Goal: Information Seeking & Learning: Learn about a topic

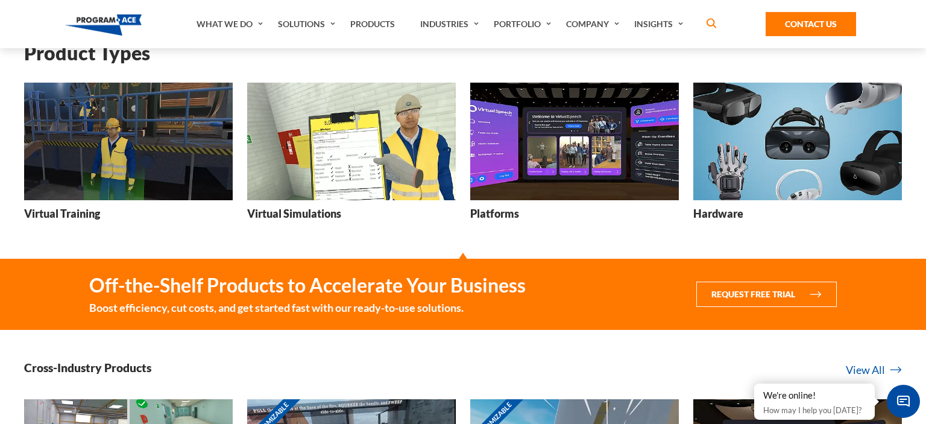
scroll to position [162, 0]
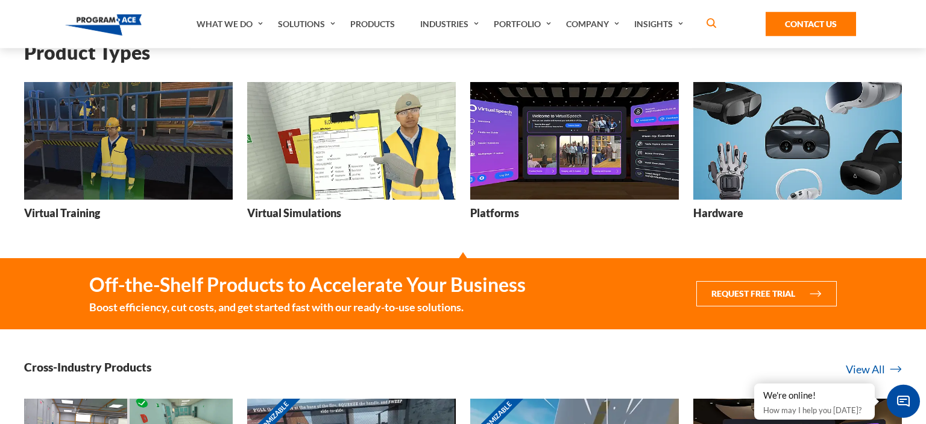
click at [81, 211] on h3 "Virtual Training" at bounding box center [62, 213] width 76 height 15
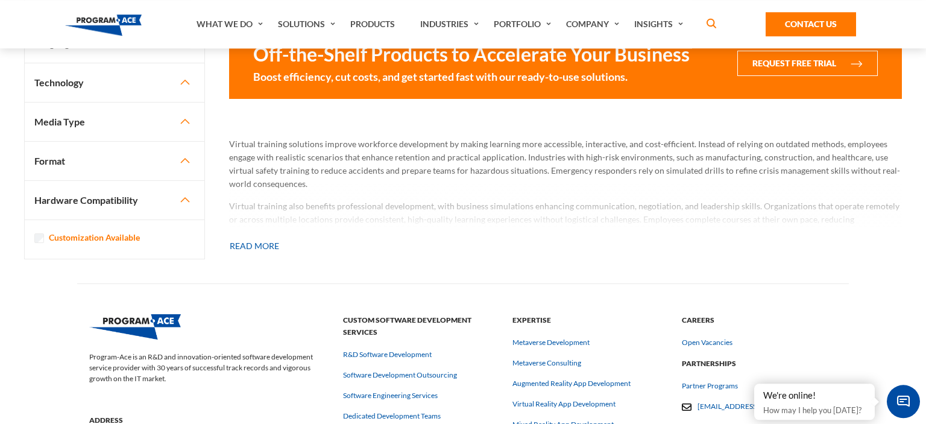
scroll to position [982, 0]
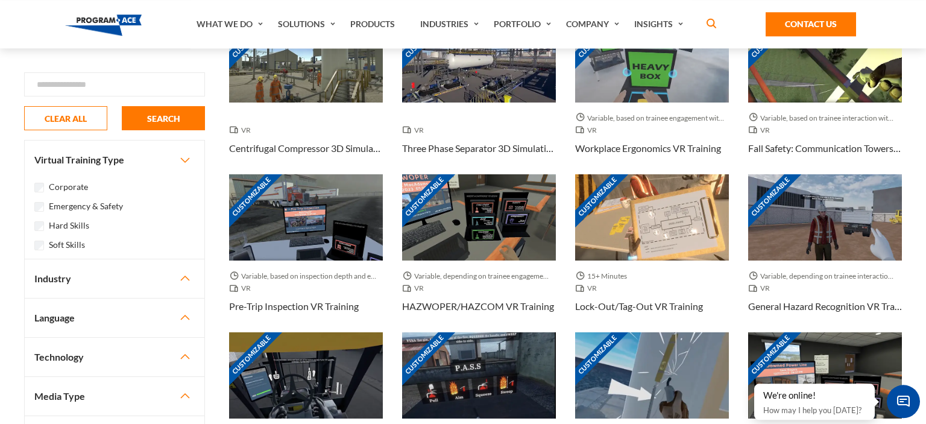
scroll to position [432, 0]
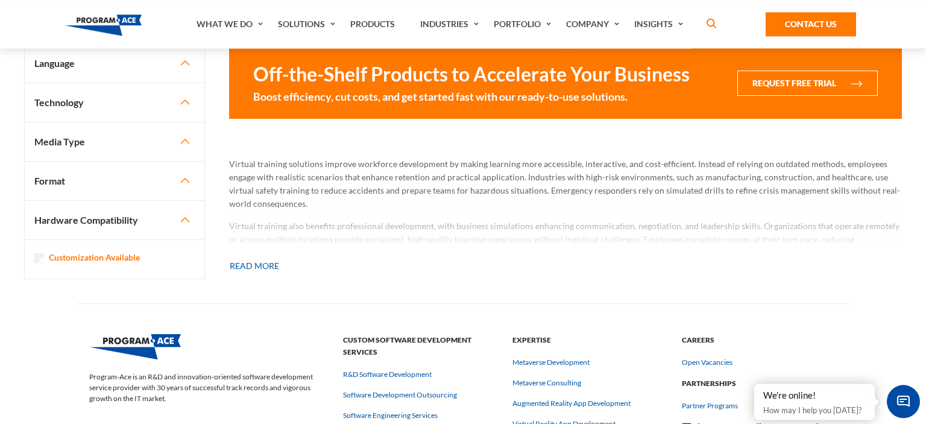
scroll to position [954, 0]
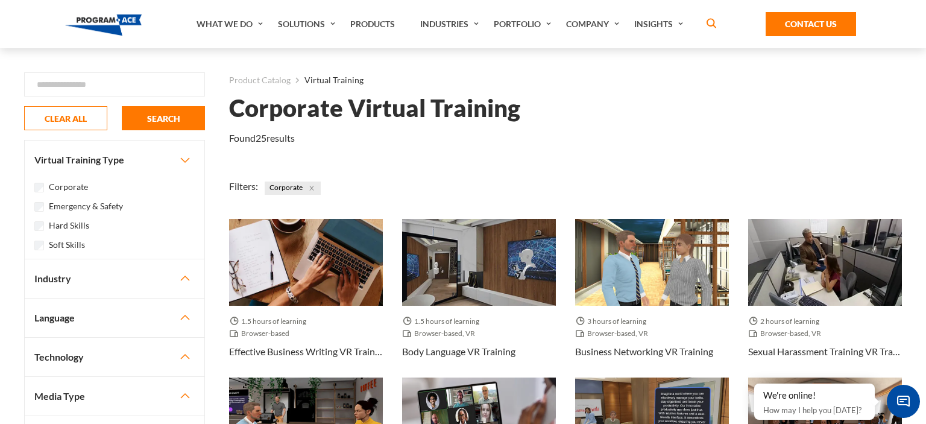
scroll to position [48, 0]
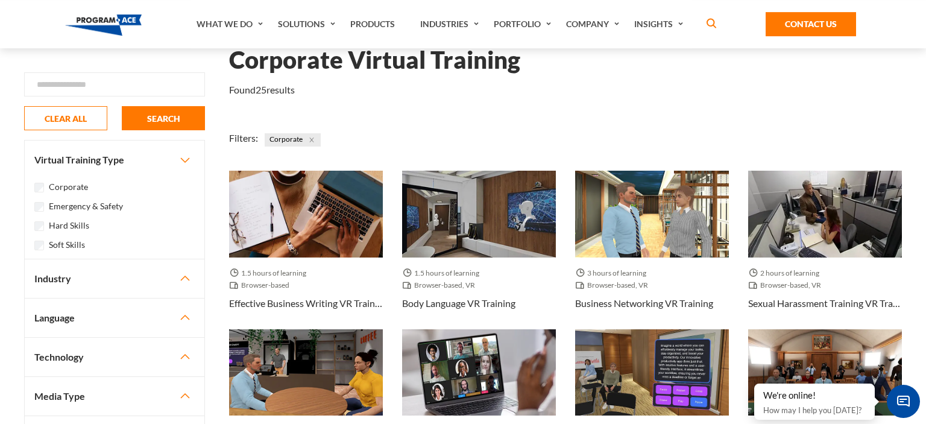
click at [63, 266] on button "Industry" at bounding box center [115, 278] width 180 height 39
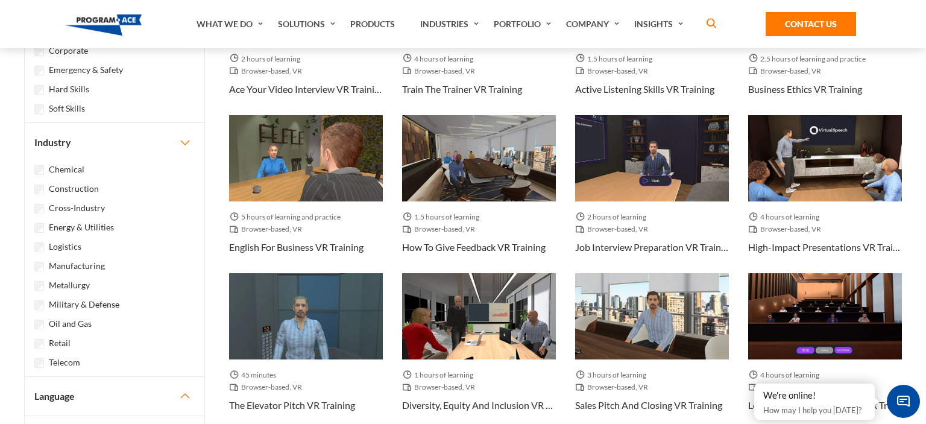
scroll to position [579, 0]
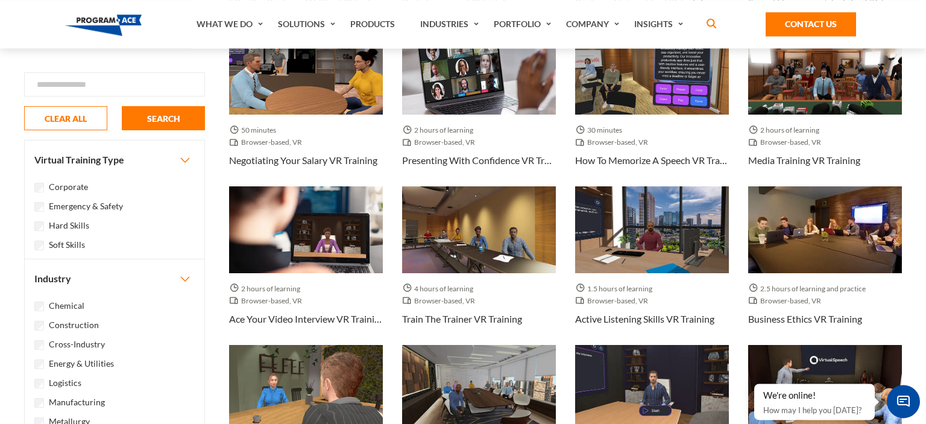
scroll to position [340, 0]
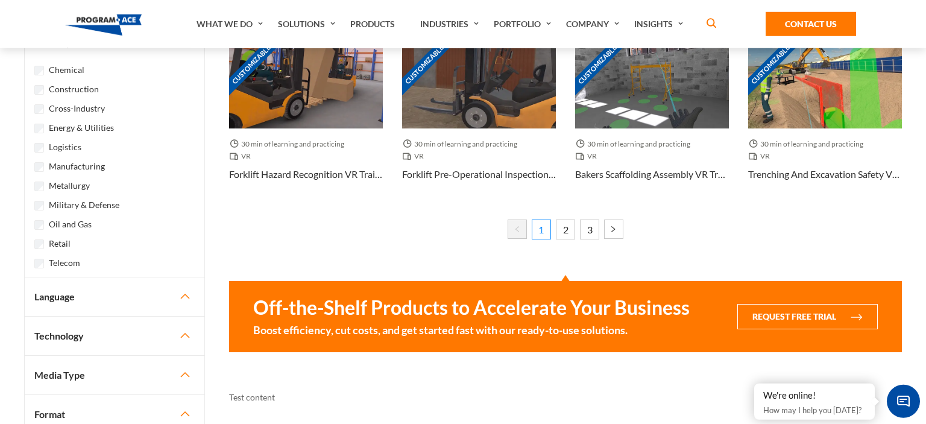
scroll to position [785, 0]
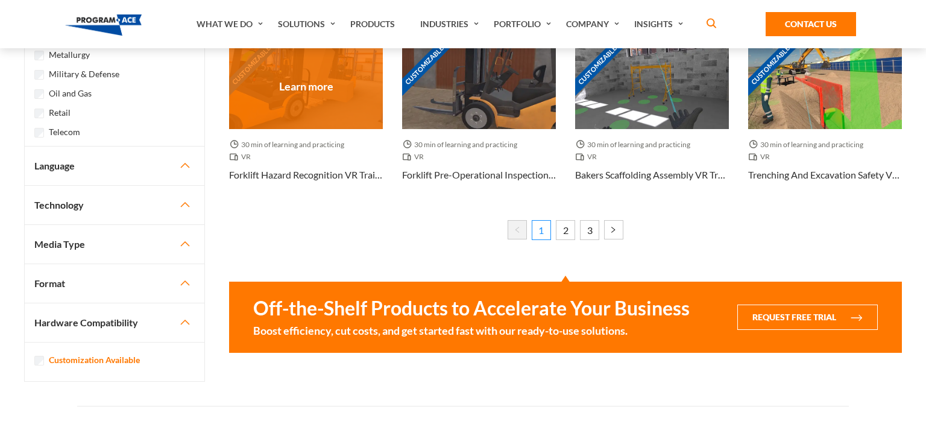
scroll to position [785, 0]
